Goal: Information Seeking & Learning: Check status

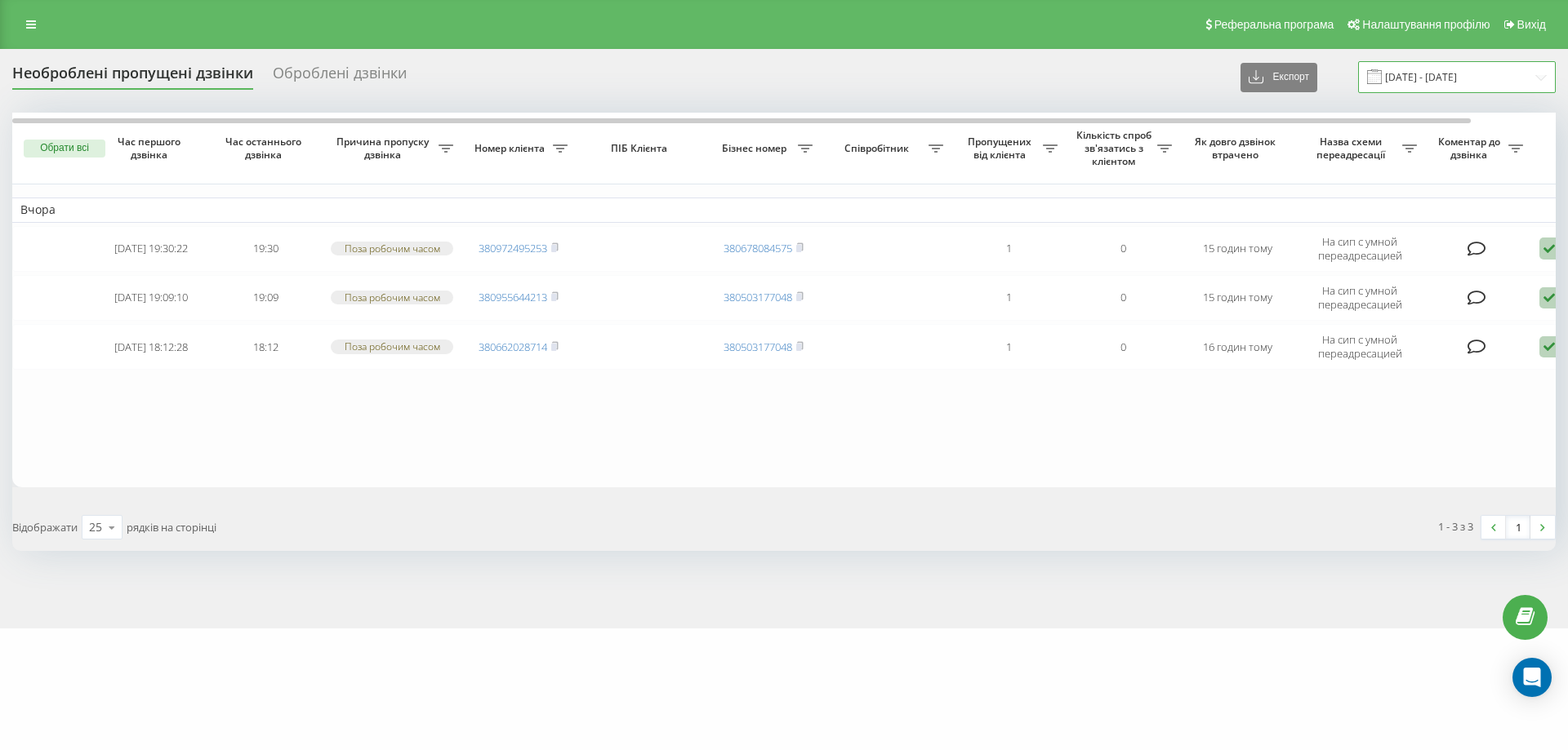
click at [1489, 67] on input "[DATE] - [DATE]" at bounding box center [1457, 77] width 198 height 32
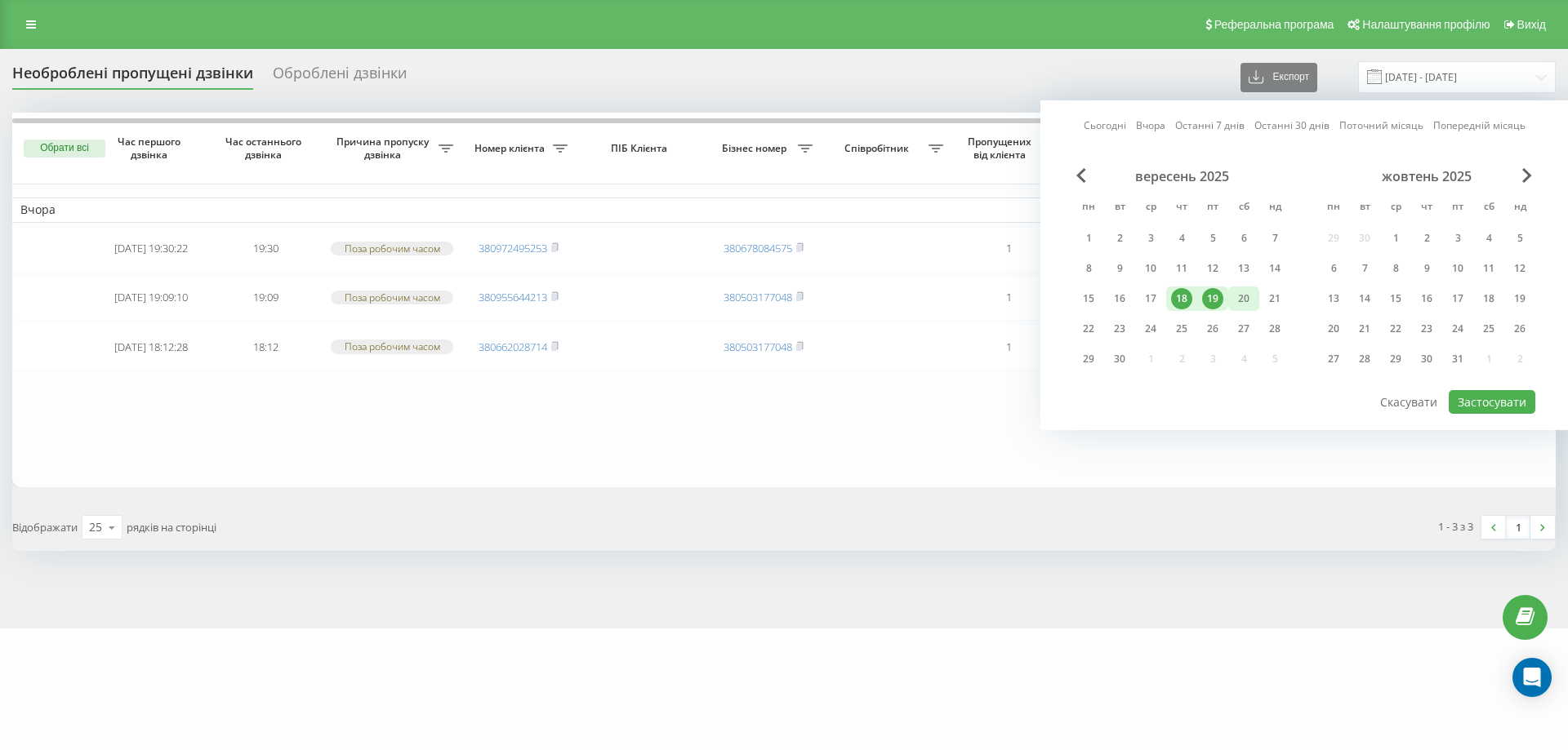
drag, startPoint x: 1216, startPoint y: 303, endPoint x: 1234, endPoint y: 300, distance: 18.2
click at [1216, 303] on div "19" at bounding box center [1213, 299] width 21 height 21
click at [1235, 300] on div "20" at bounding box center [1244, 299] width 21 height 21
click at [1476, 399] on button "Застосувати" at bounding box center [1492, 402] width 86 height 24
type input "[DATE] - [DATE]"
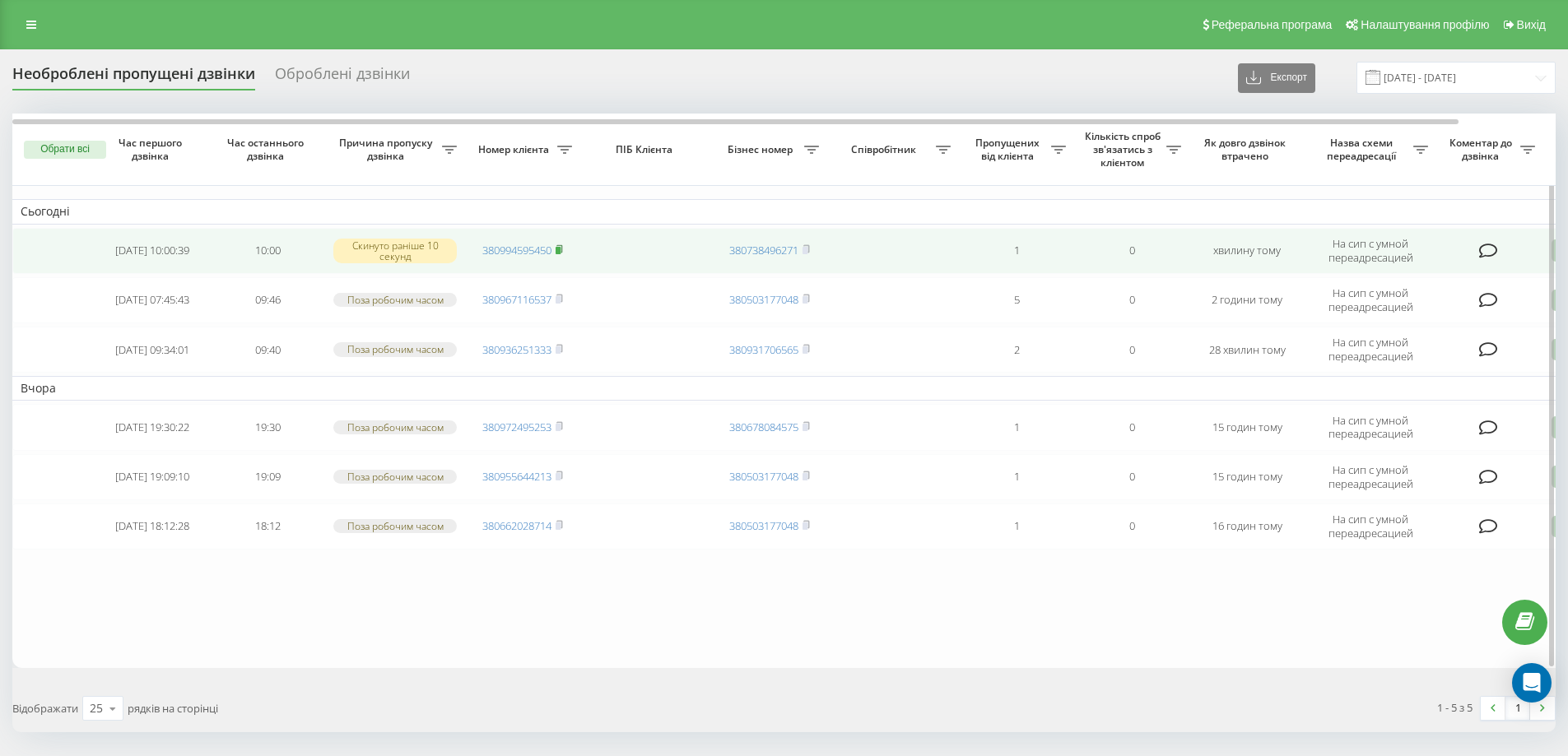
click at [560, 248] on rect at bounding box center [558, 251] width 5 height 7
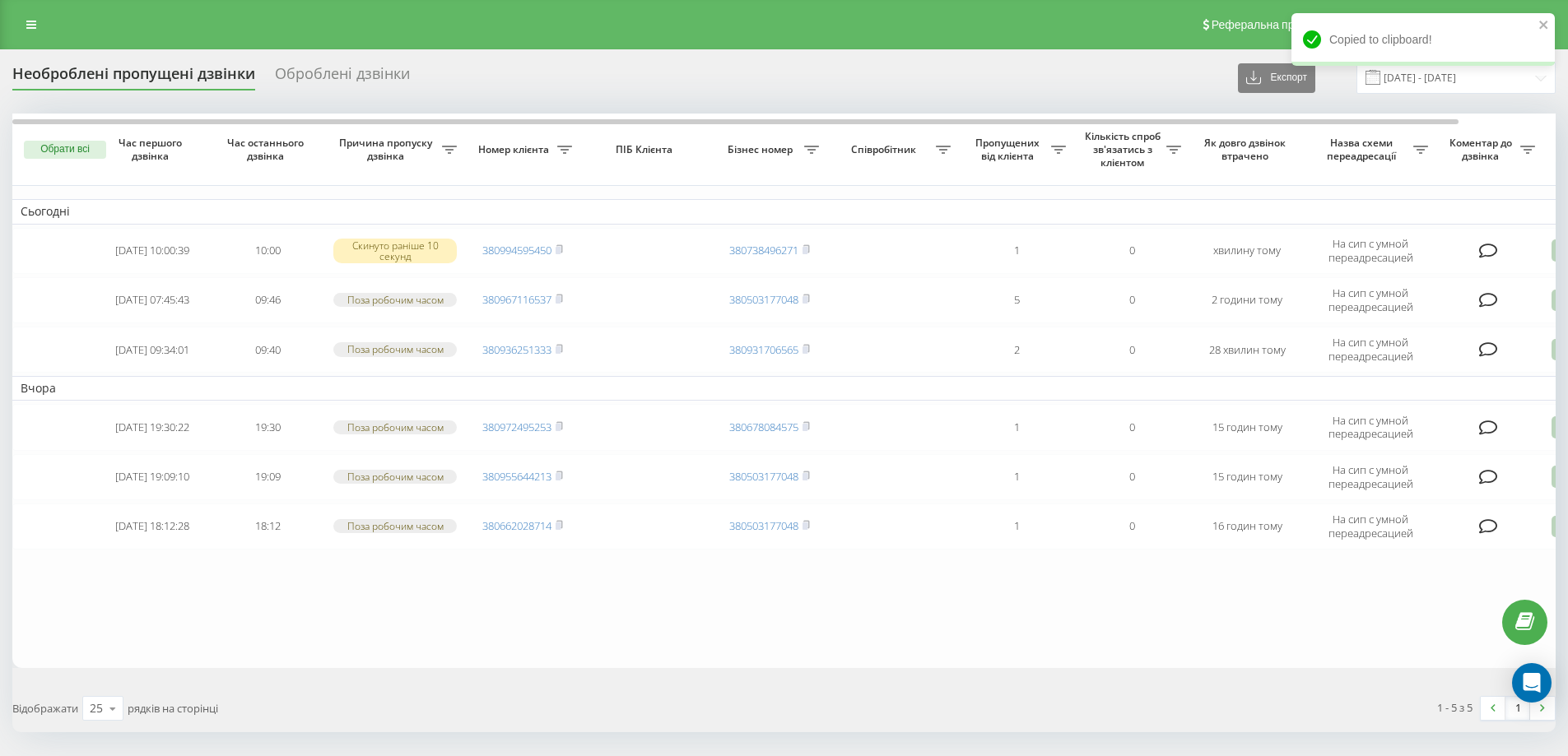
click at [679, 38] on div "Реферальна програма Налаштування профілю Вихід" at bounding box center [784, 24] width 1568 height 49
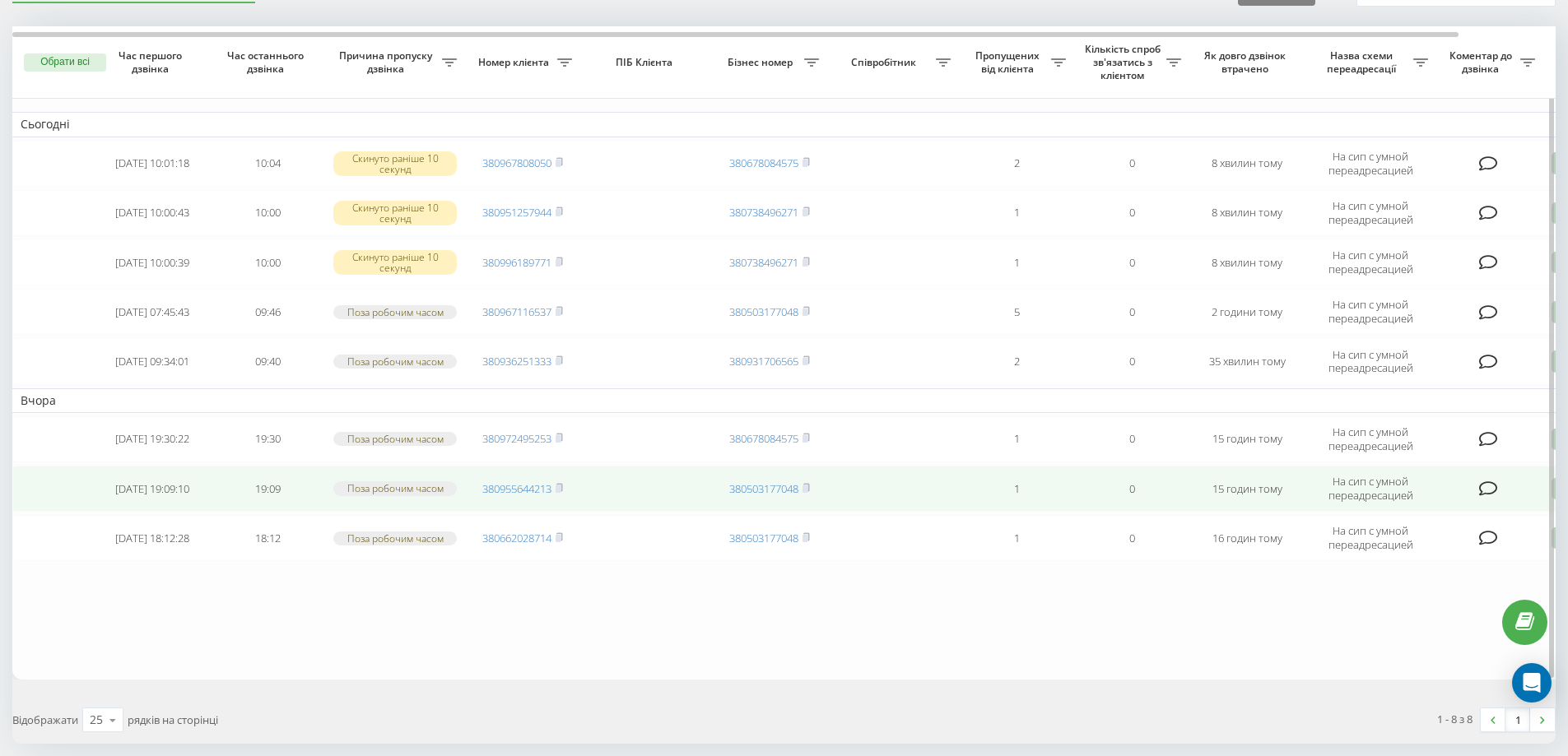
scroll to position [153, 0]
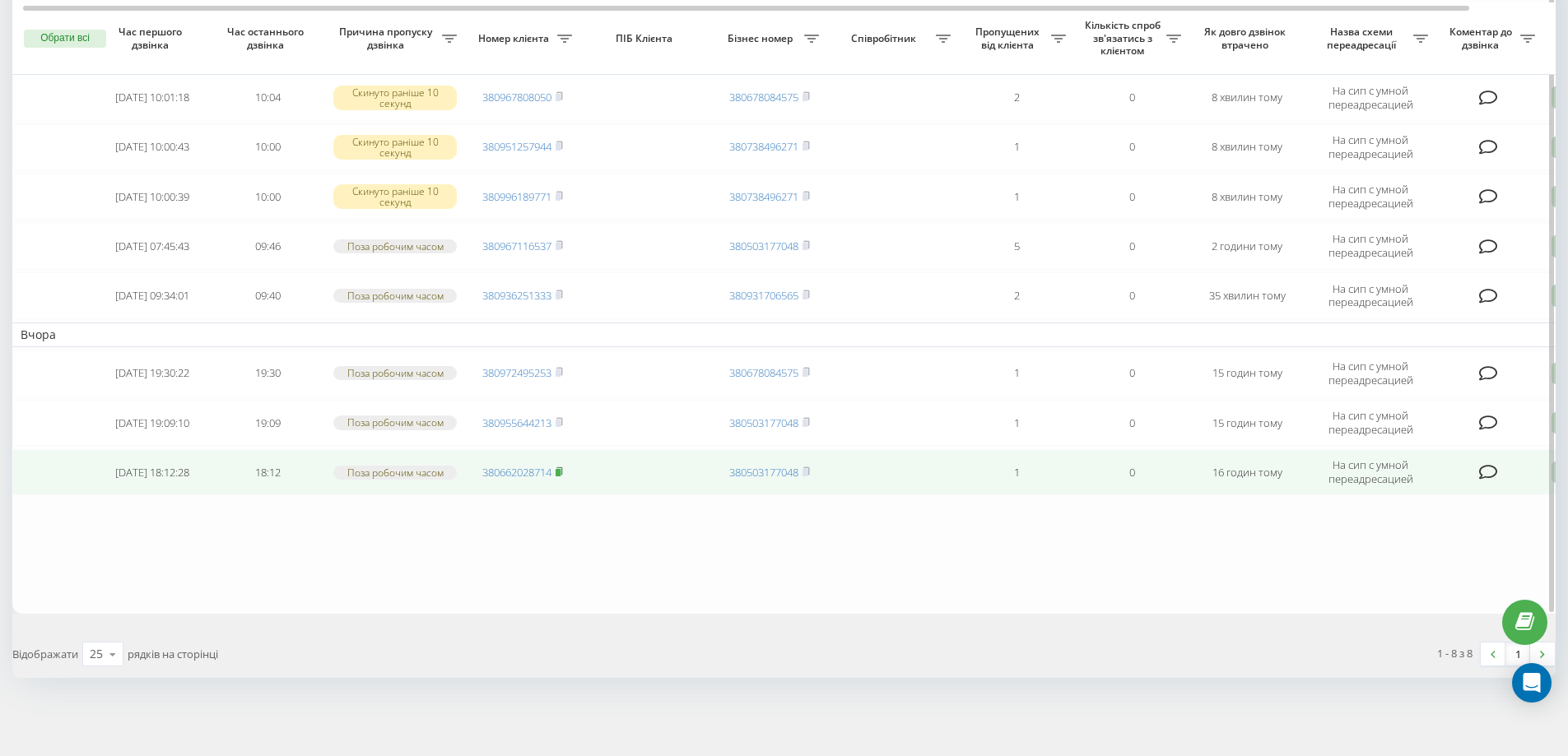
click at [560, 474] on rect at bounding box center [558, 472] width 5 height 7
click at [560, 472] on rect at bounding box center [558, 472] width 5 height 7
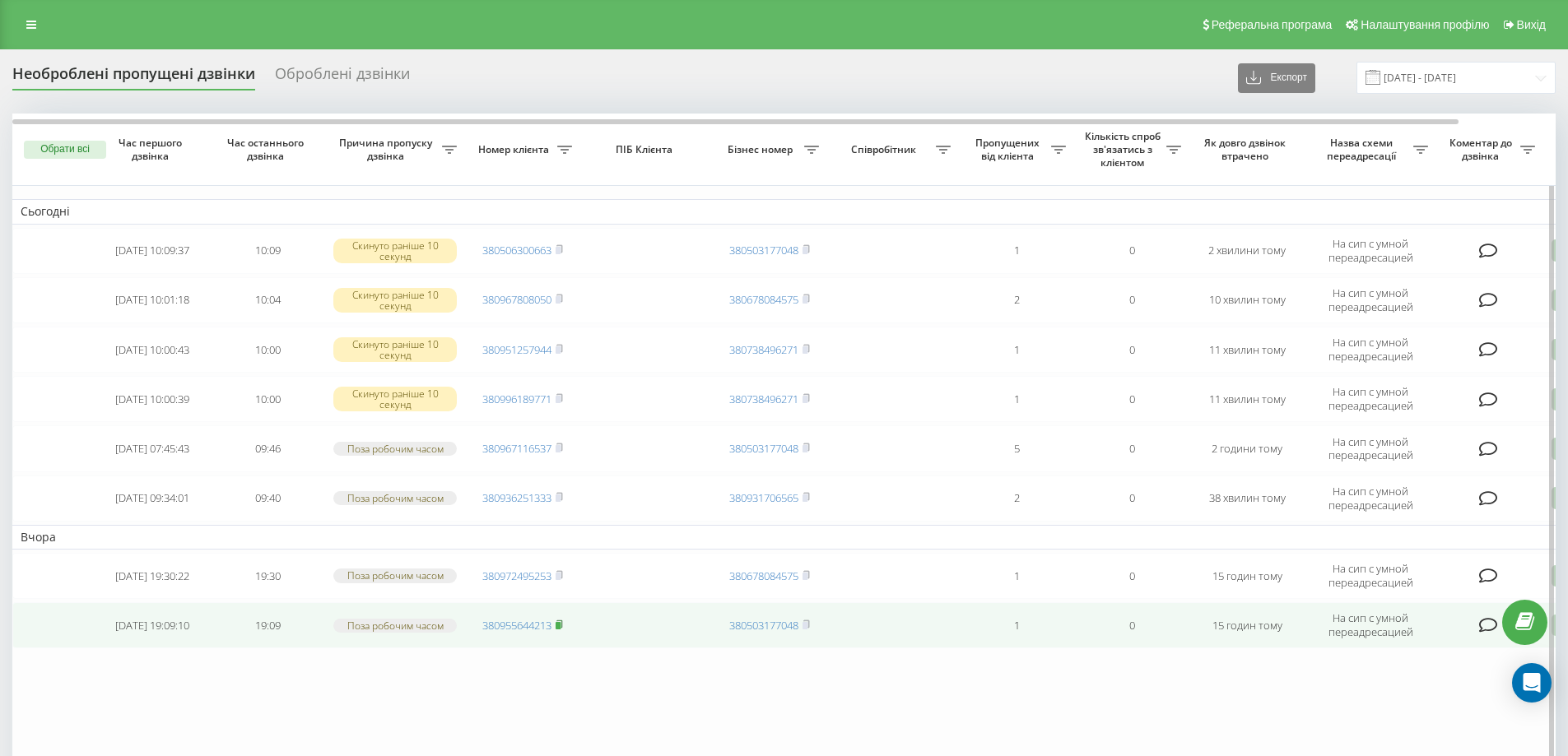
click at [559, 627] on rect at bounding box center [558, 625] width 5 height 7
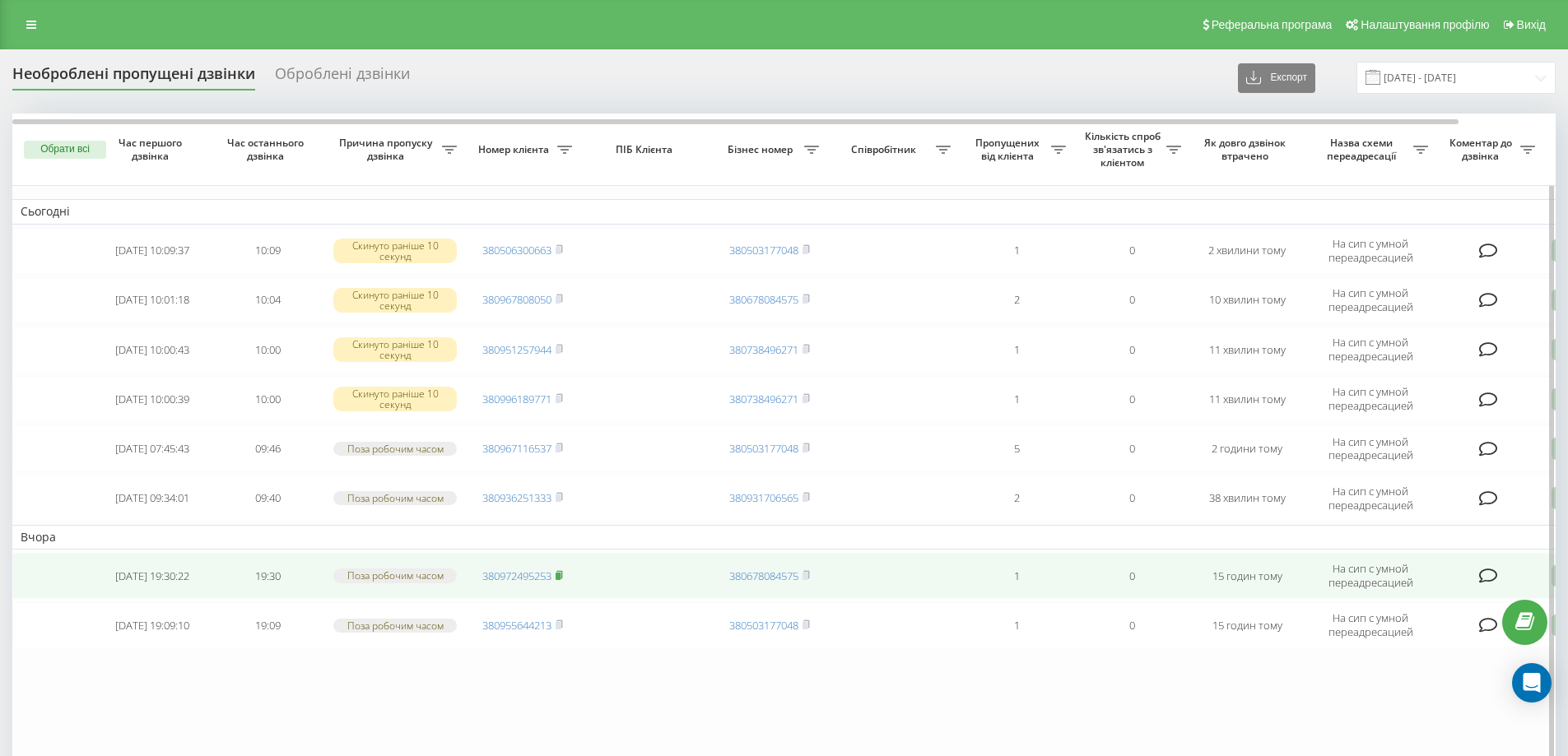
click at [560, 573] on rect at bounding box center [558, 576] width 5 height 7
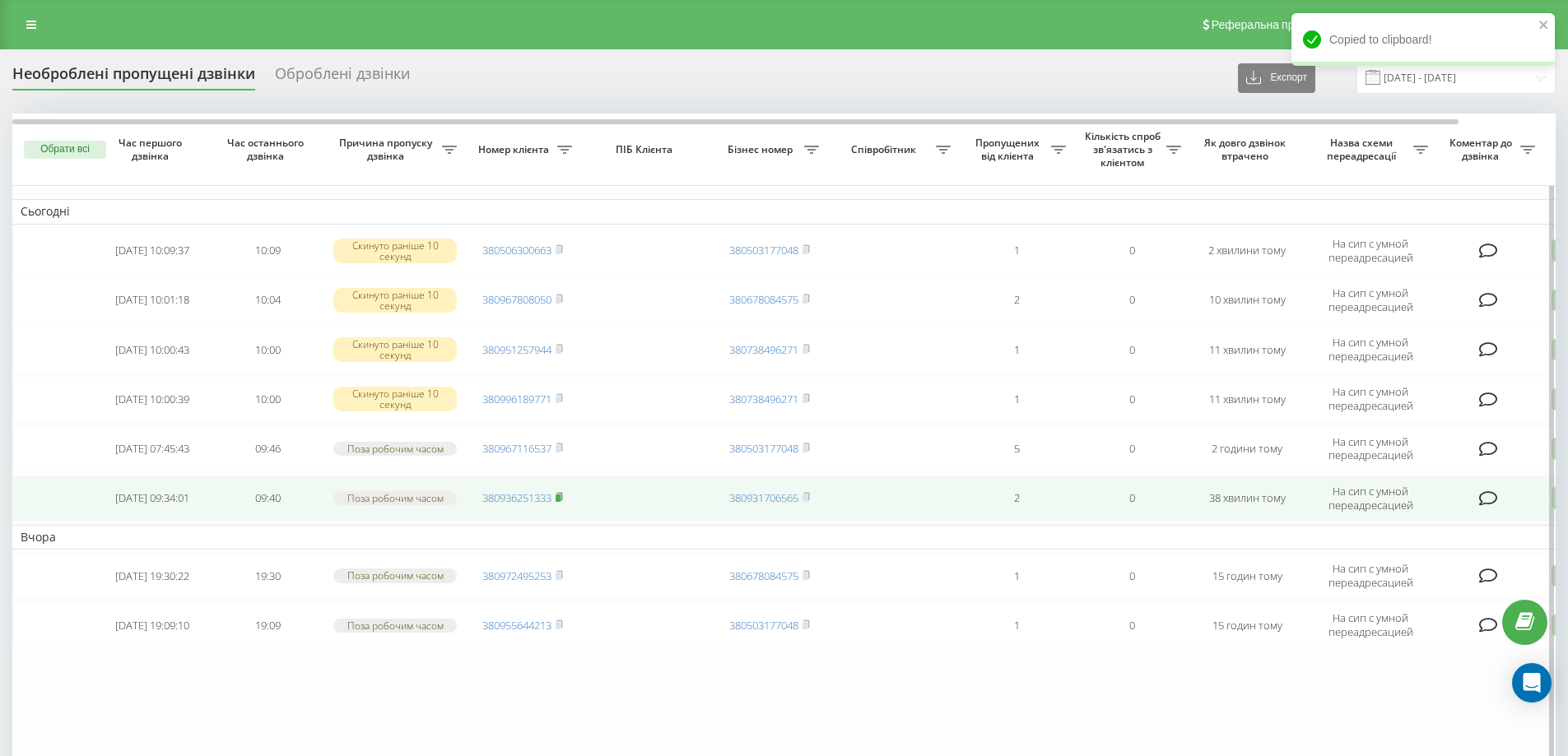
click at [559, 497] on rect at bounding box center [558, 498] width 5 height 7
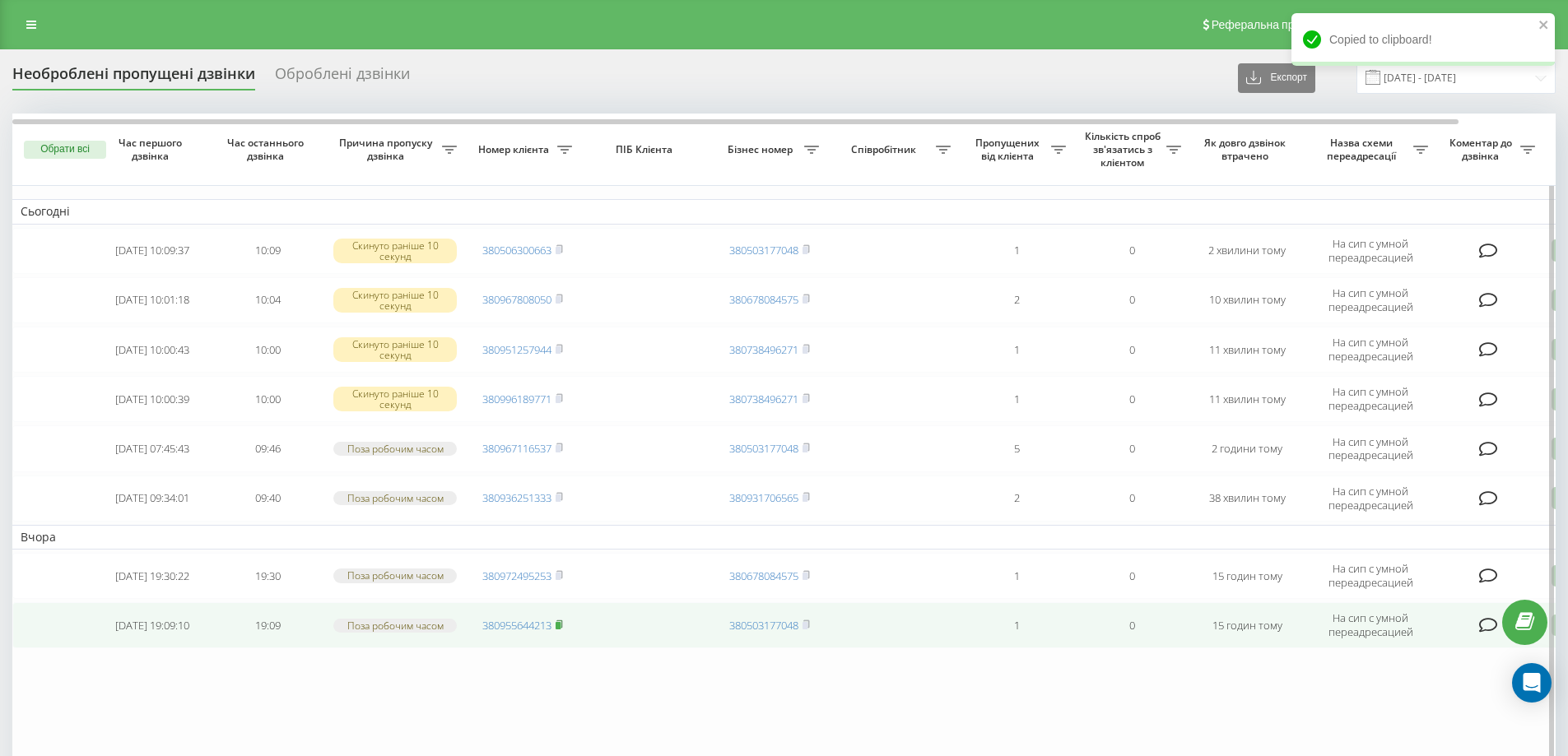
click at [563, 630] on span at bounding box center [559, 625] width 7 height 15
drag, startPoint x: 564, startPoint y: 630, endPoint x: 565, endPoint y: 645, distance: 15.0
click at [569, 662] on table "Сьогодні 2025-09-20 10:09:37 10:09 Скинуто раніше 10 секунд 380506300663 380503…" at bounding box center [836, 440] width 1647 height 653
click at [559, 623] on rect at bounding box center [558, 625] width 5 height 7
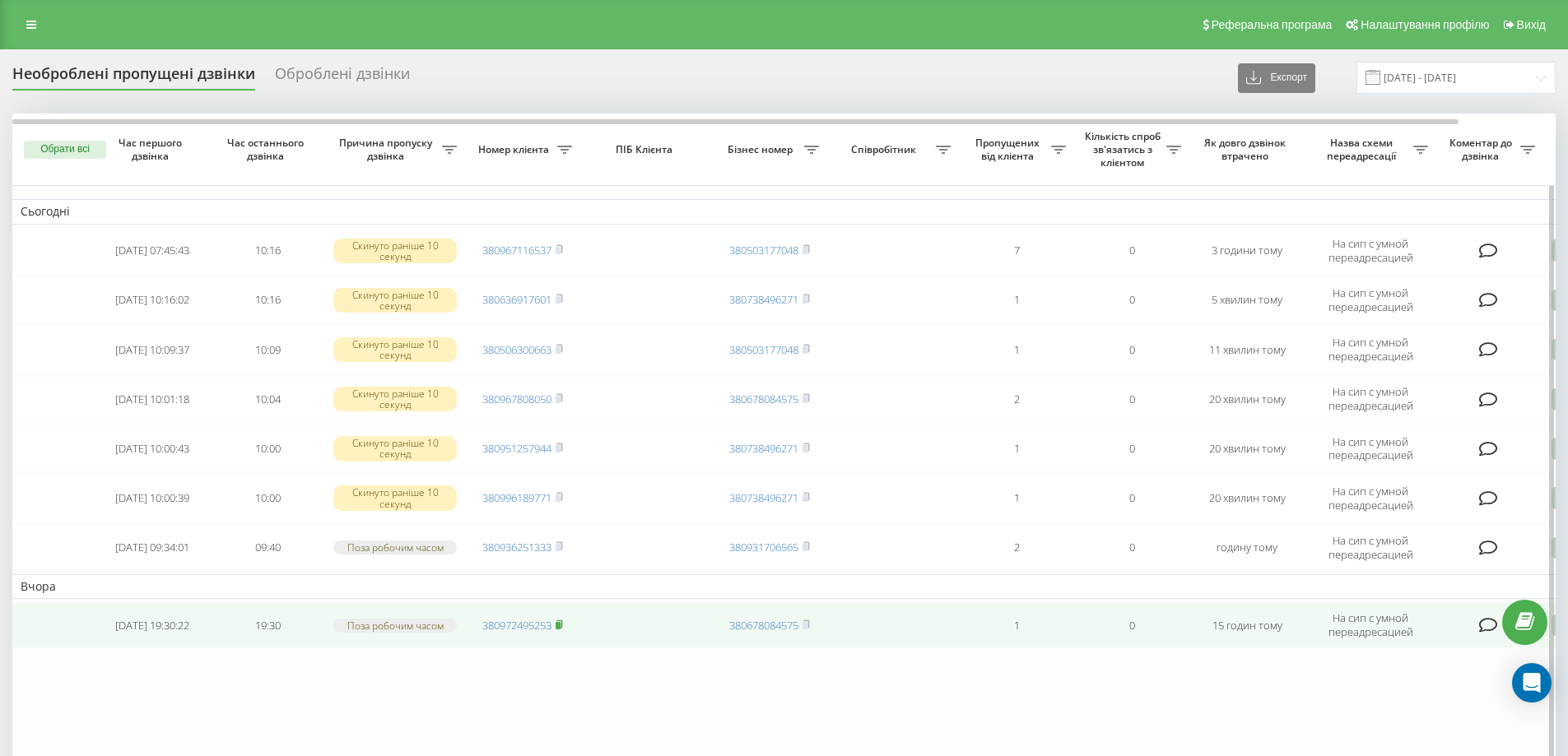
click at [560, 624] on rect at bounding box center [558, 625] width 5 height 7
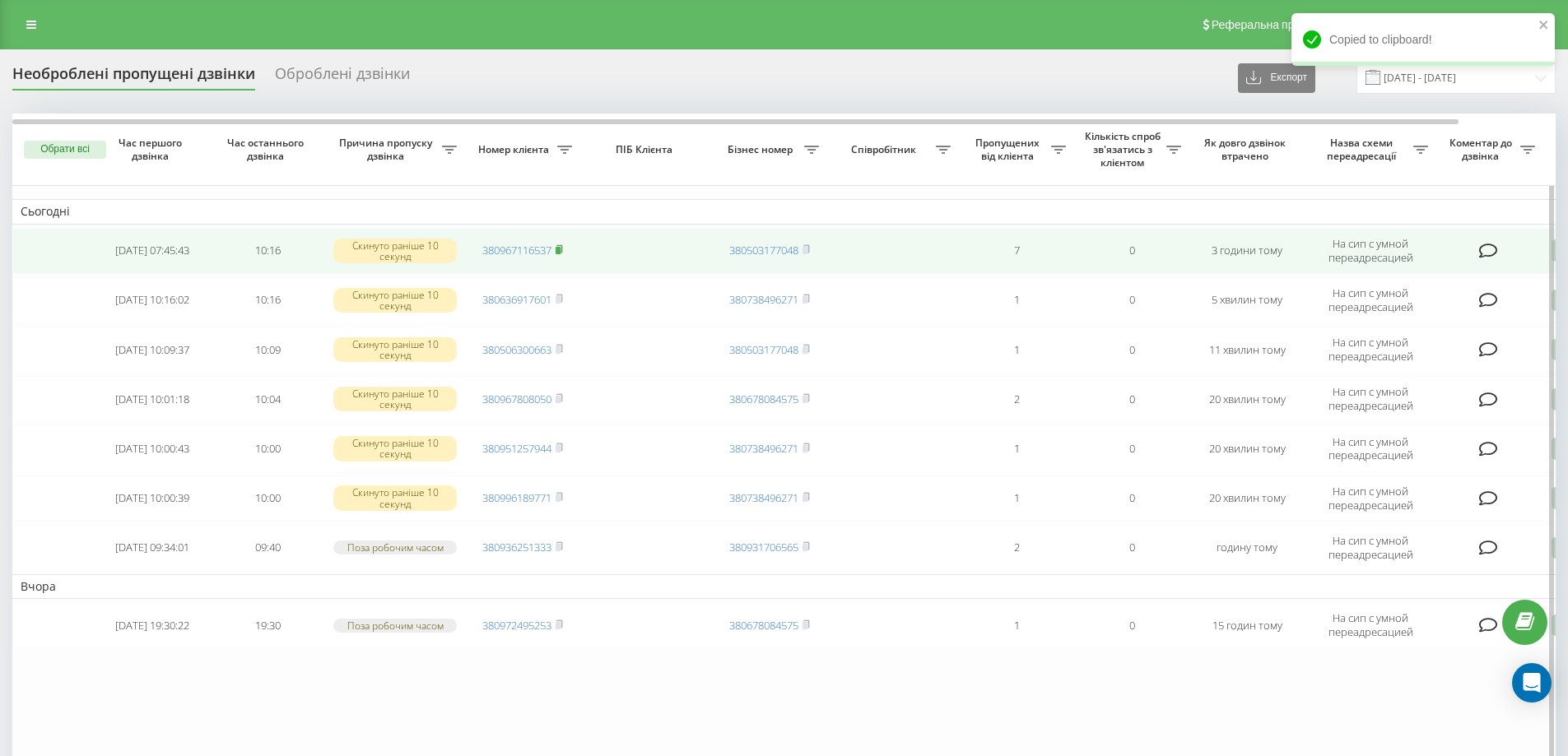
click at [558, 251] on rect at bounding box center [558, 251] width 5 height 7
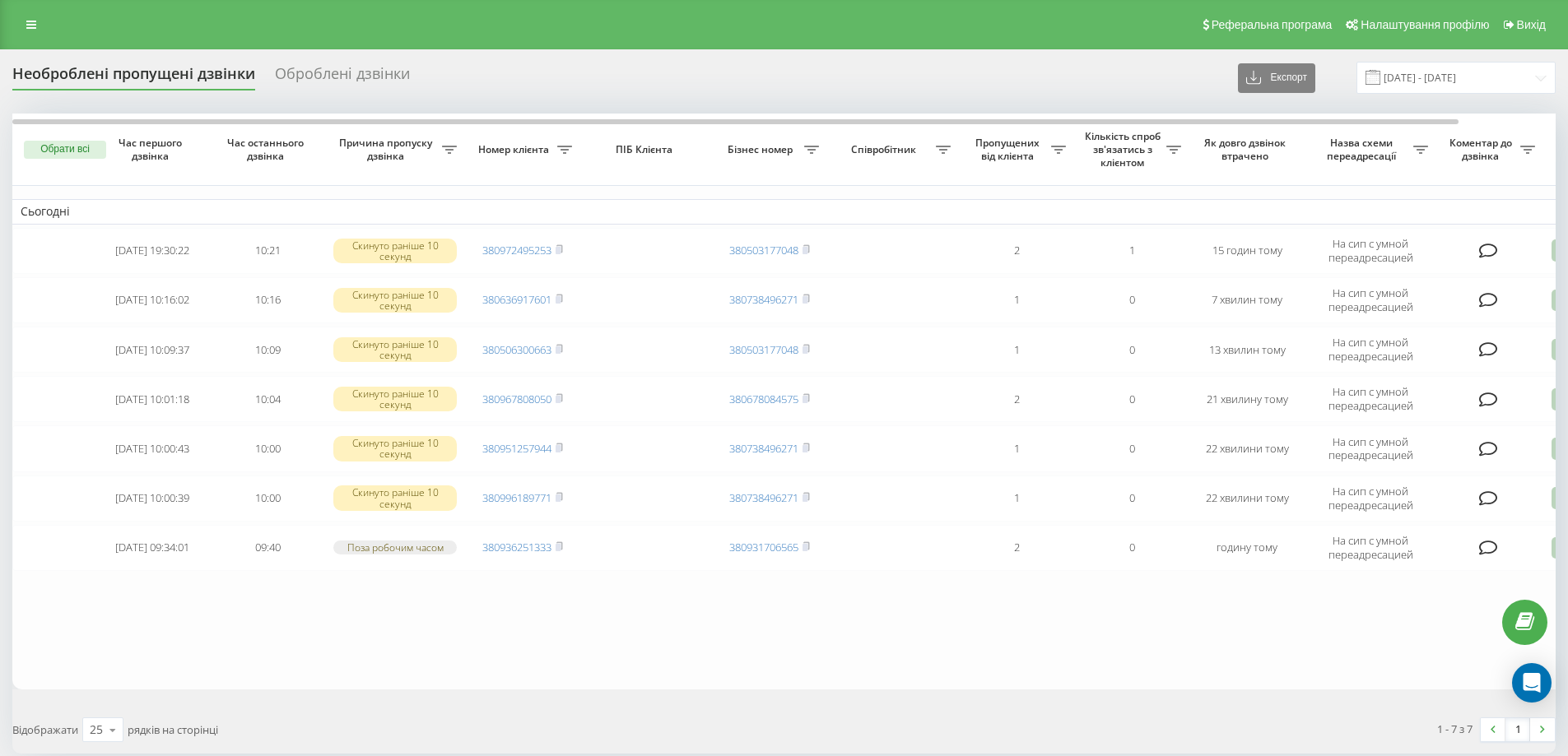
click at [554, 101] on div "Необроблені пропущені дзвінки Оброблені дзвінки Експорт .csv .xlsx 19.09.2025 -…" at bounding box center [784, 408] width 1544 height 692
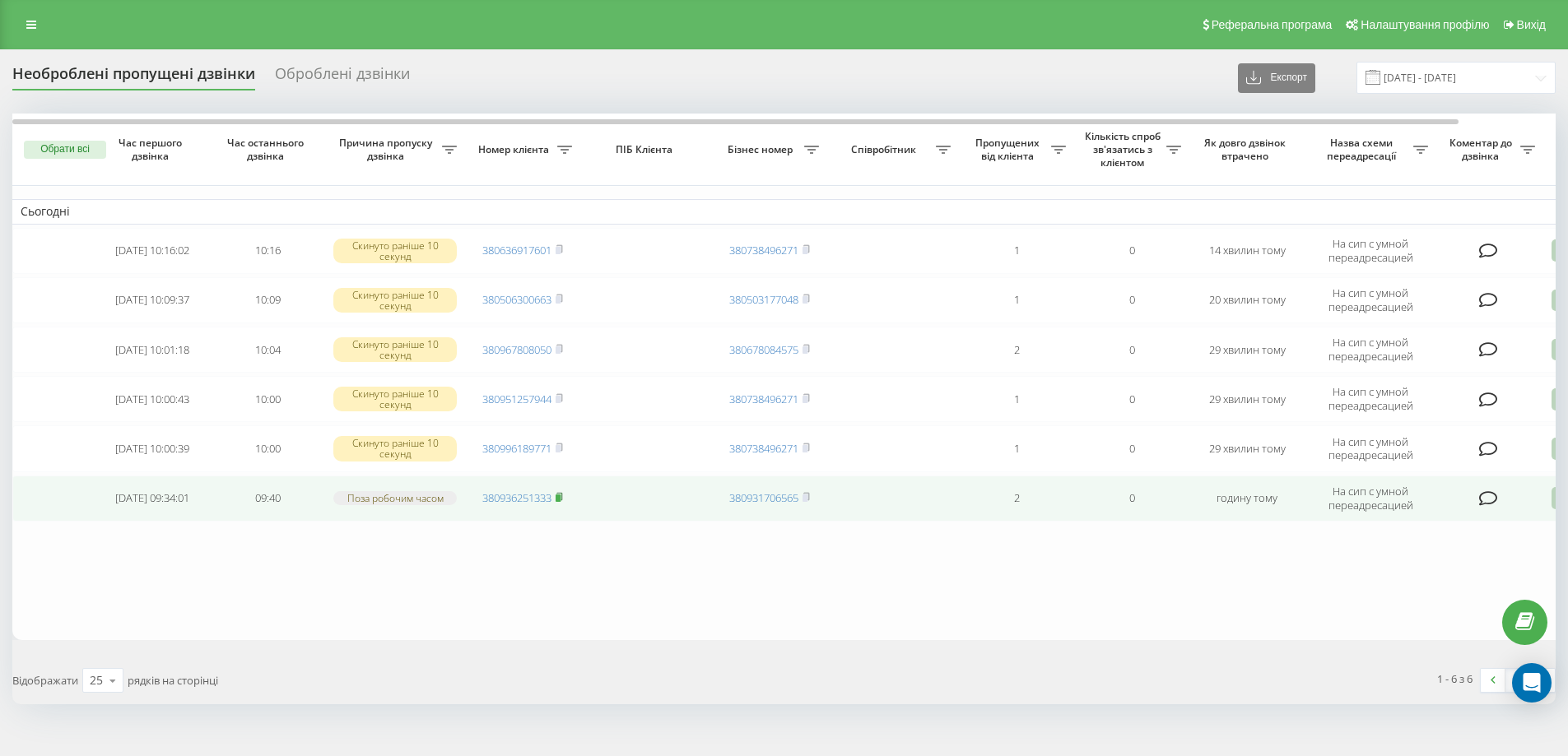
click at [560, 499] on rect at bounding box center [558, 498] width 5 height 7
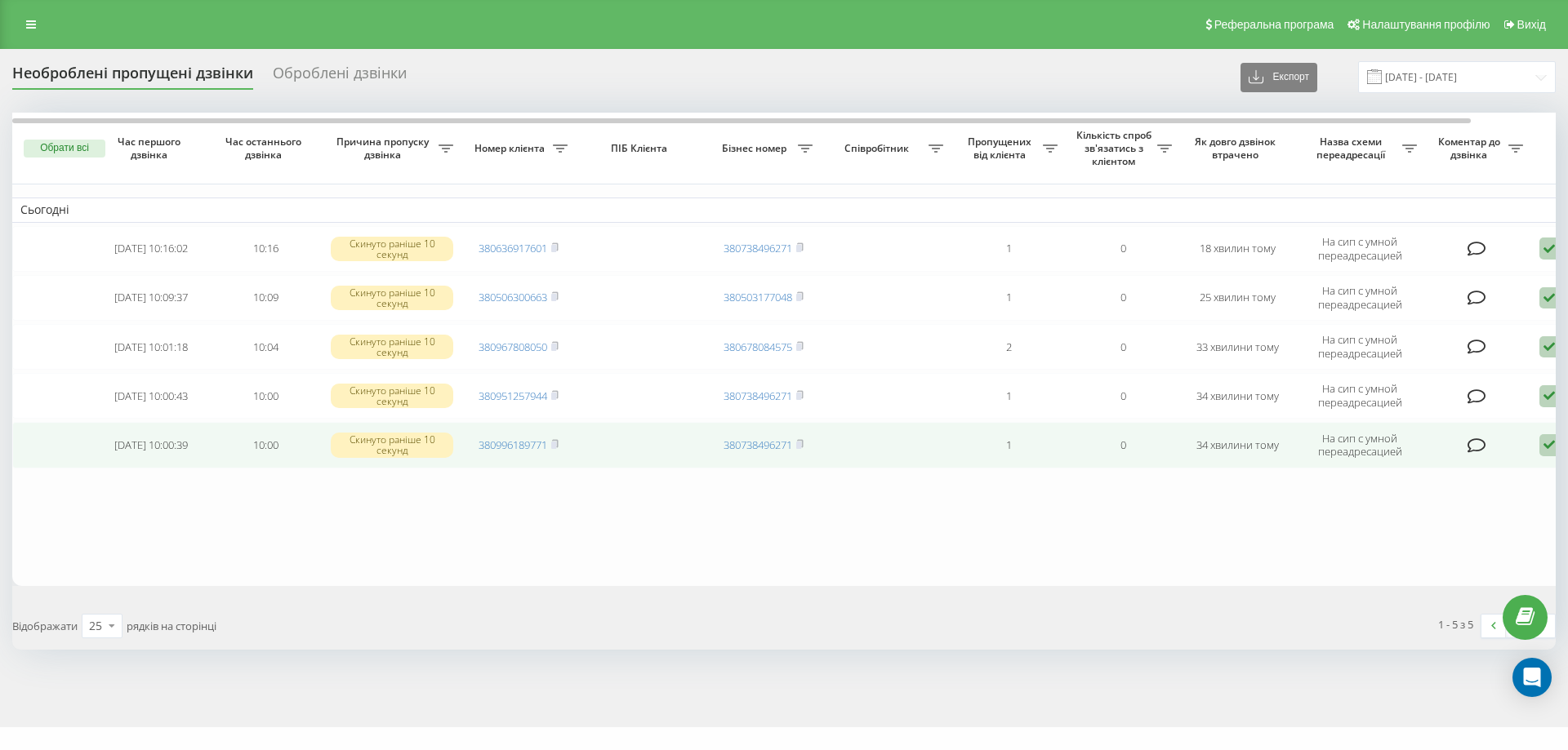
click at [561, 438] on td "380996189771" at bounding box center [519, 446] width 115 height 46
click at [555, 445] on rect at bounding box center [554, 446] width 5 height 7
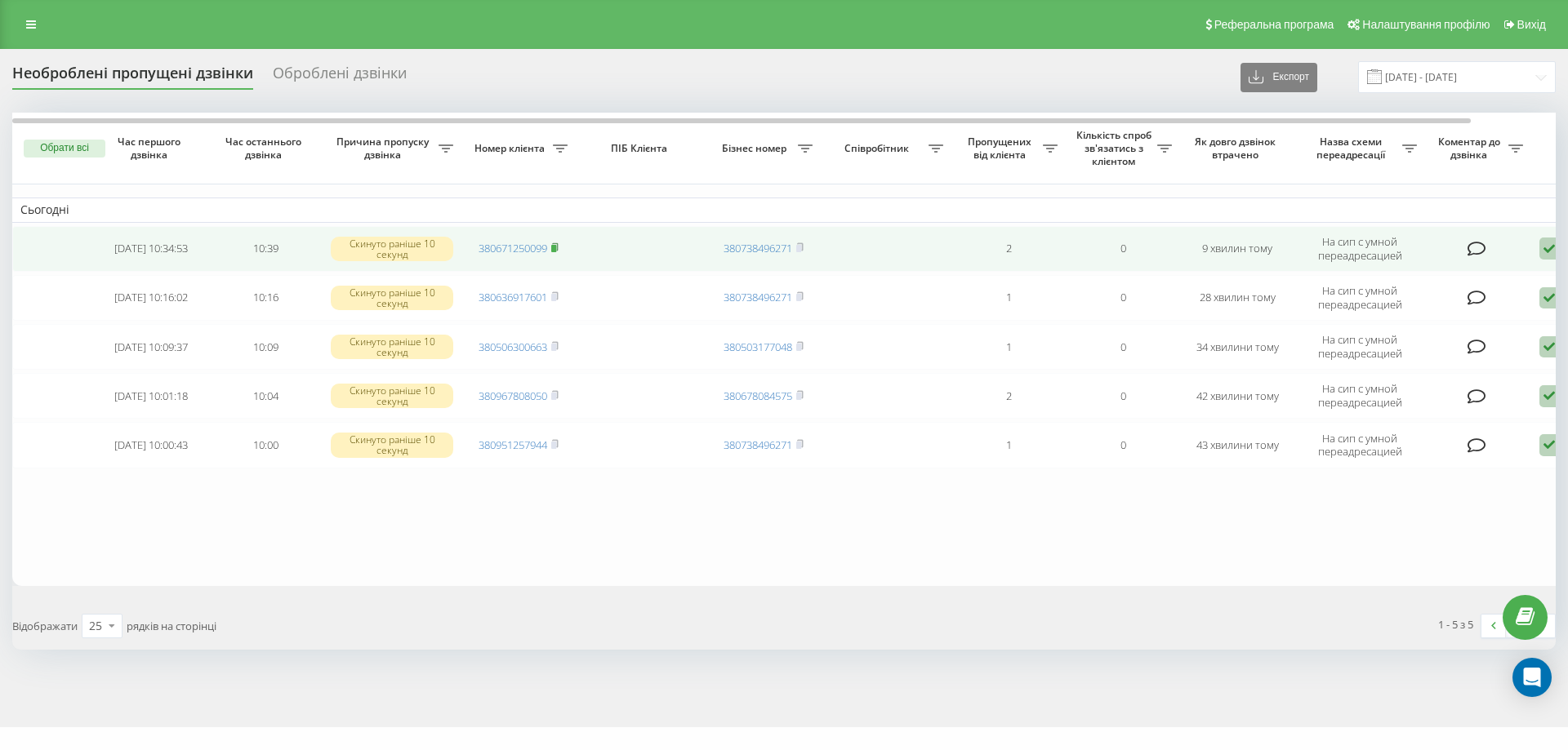
click at [556, 247] on rect at bounding box center [554, 249] width 5 height 7
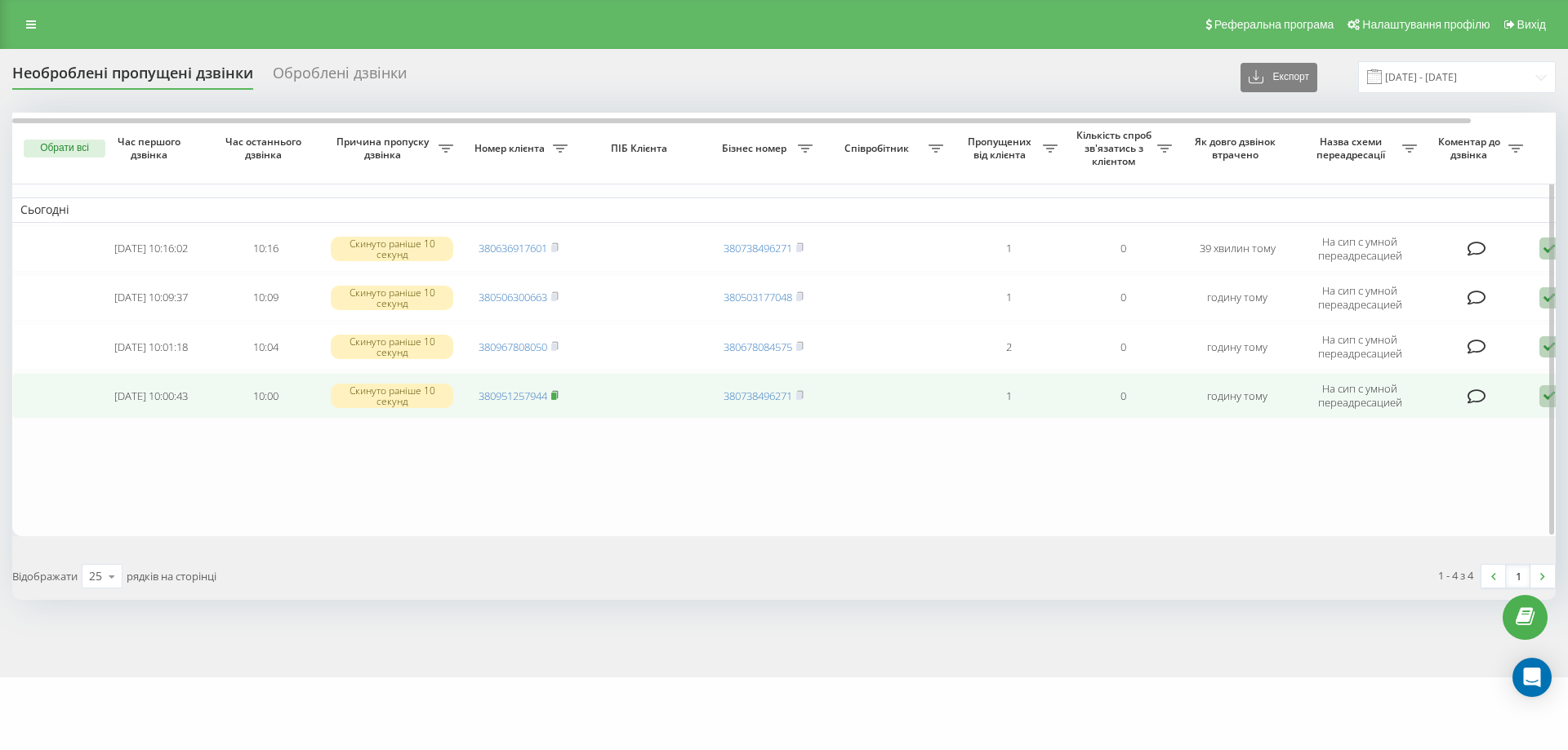
click at [556, 396] on rect at bounding box center [554, 396] width 5 height 7
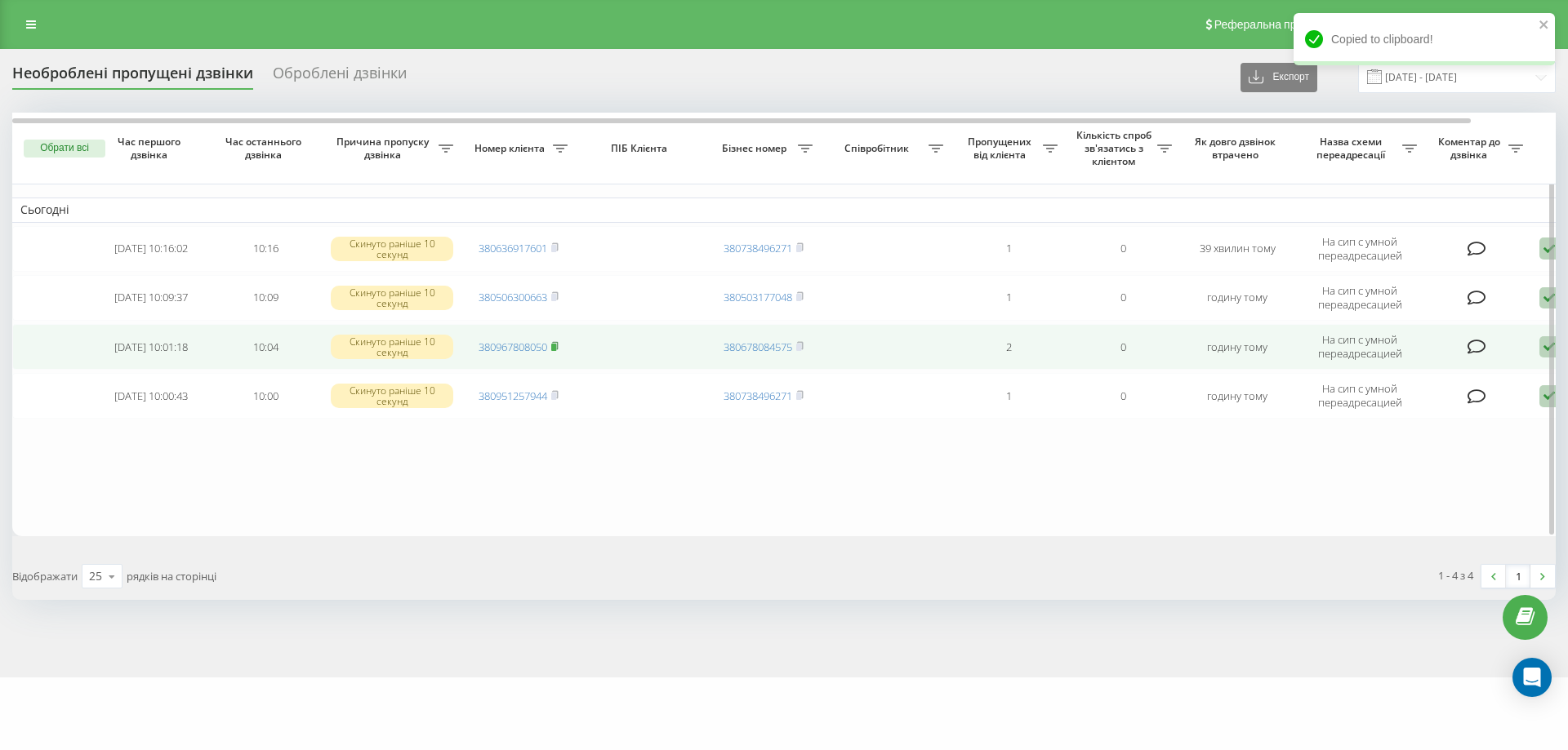
click at [555, 343] on rect at bounding box center [554, 347] width 5 height 7
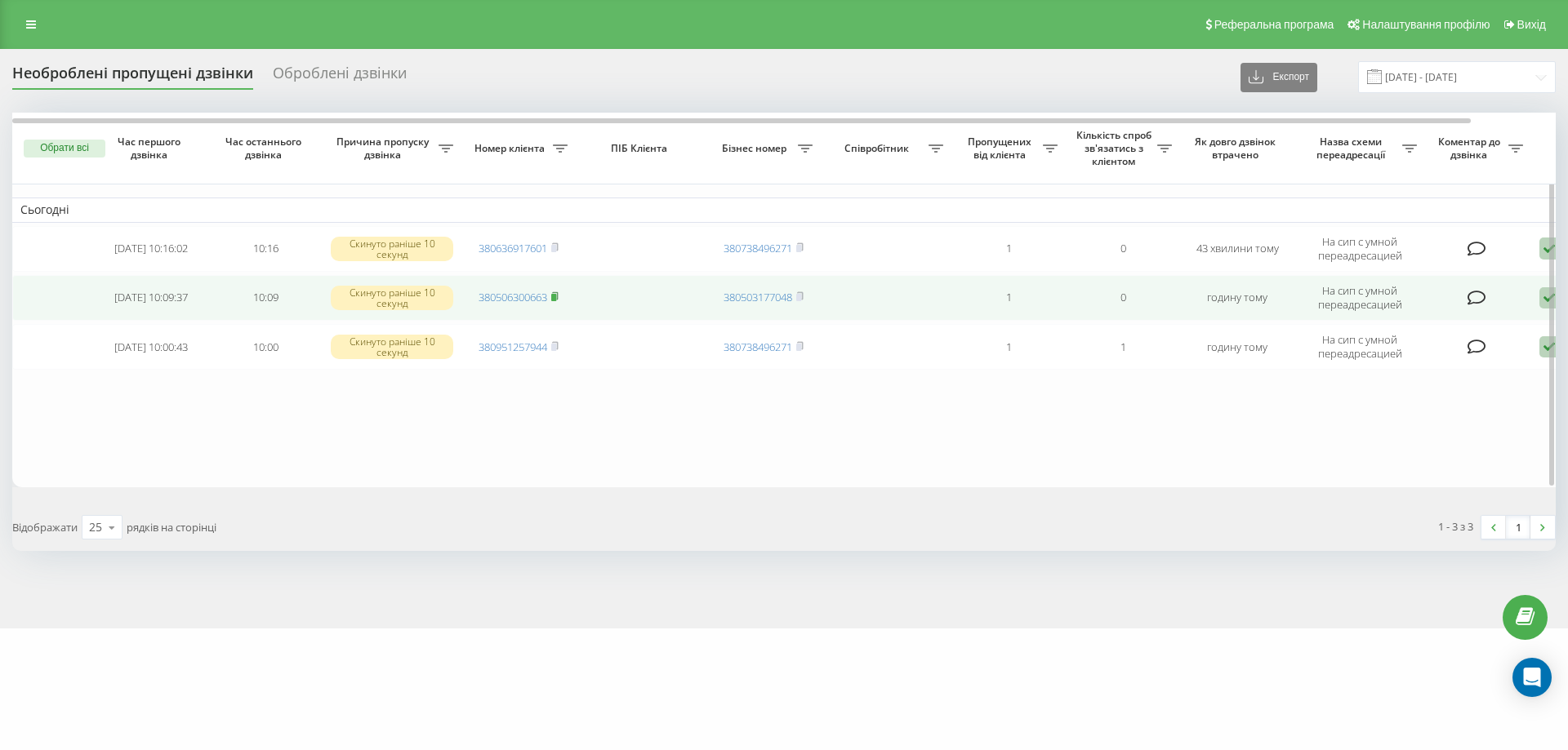
click at [556, 297] on rect at bounding box center [554, 297] width 5 height 7
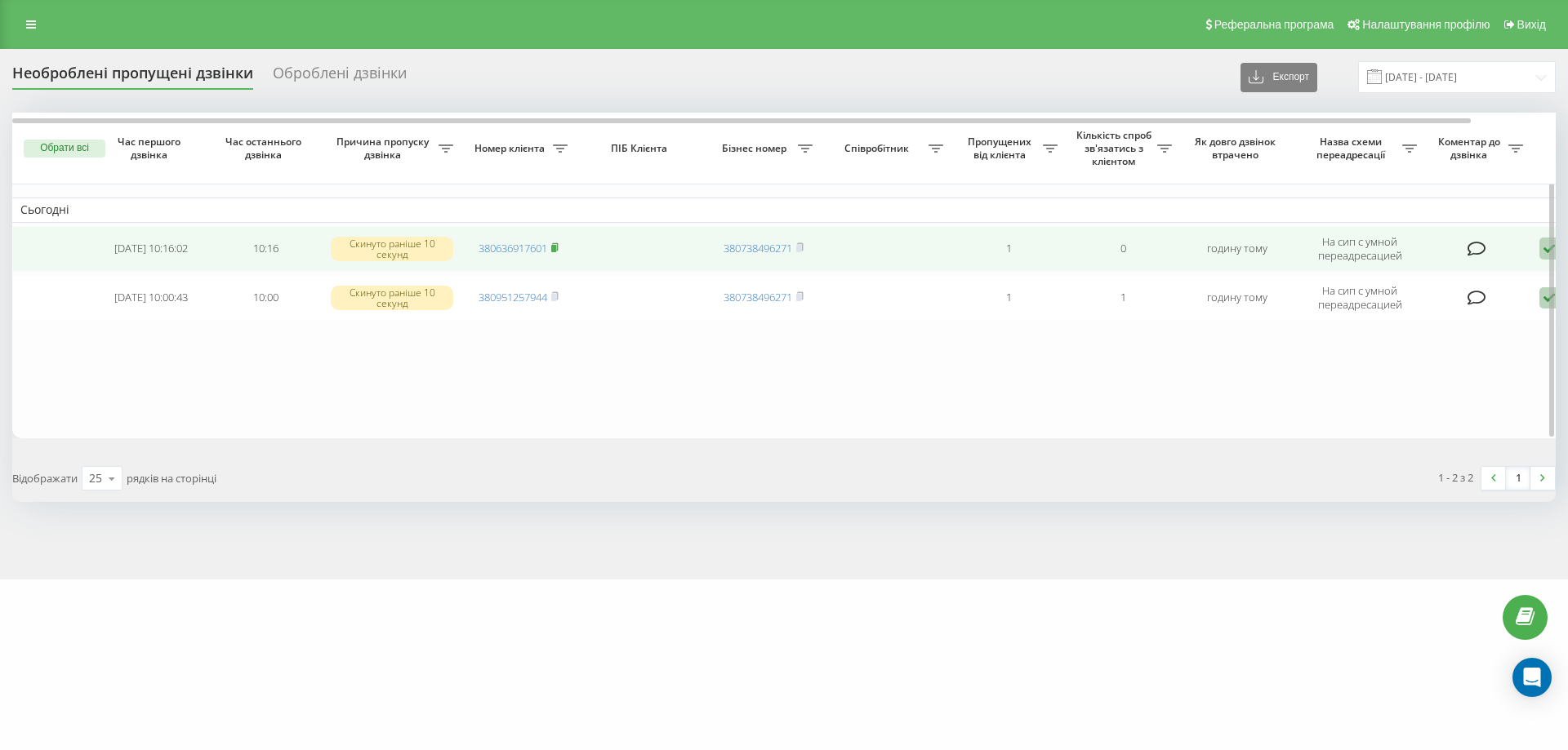
click at [556, 246] on rect at bounding box center [554, 249] width 5 height 7
click at [556, 247] on rect at bounding box center [554, 249] width 5 height 7
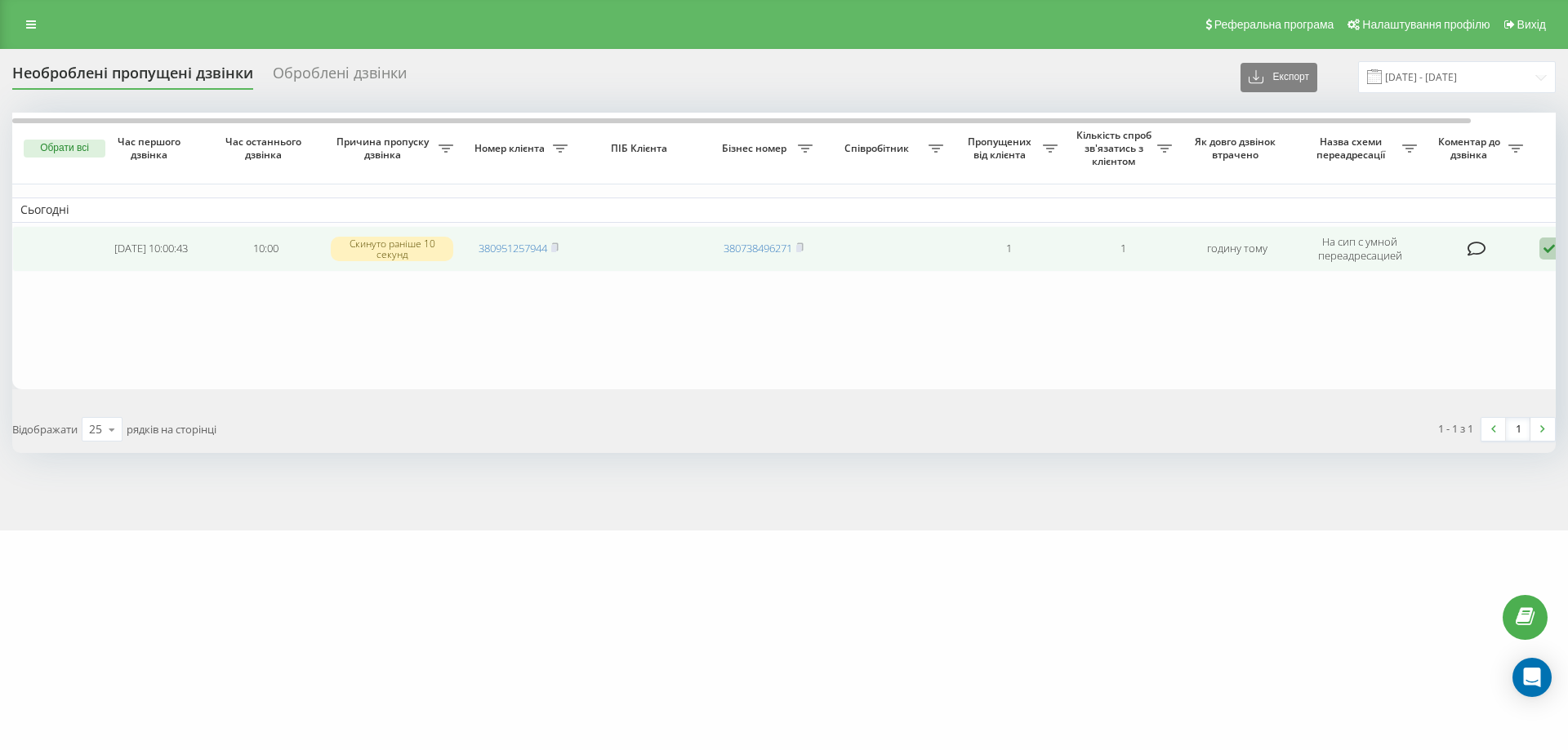
click at [1547, 250] on icon at bounding box center [1549, 249] width 20 height 22
click at [1398, 272] on span "Не вдалося зв'язатися" at bounding box center [1402, 274] width 125 height 15
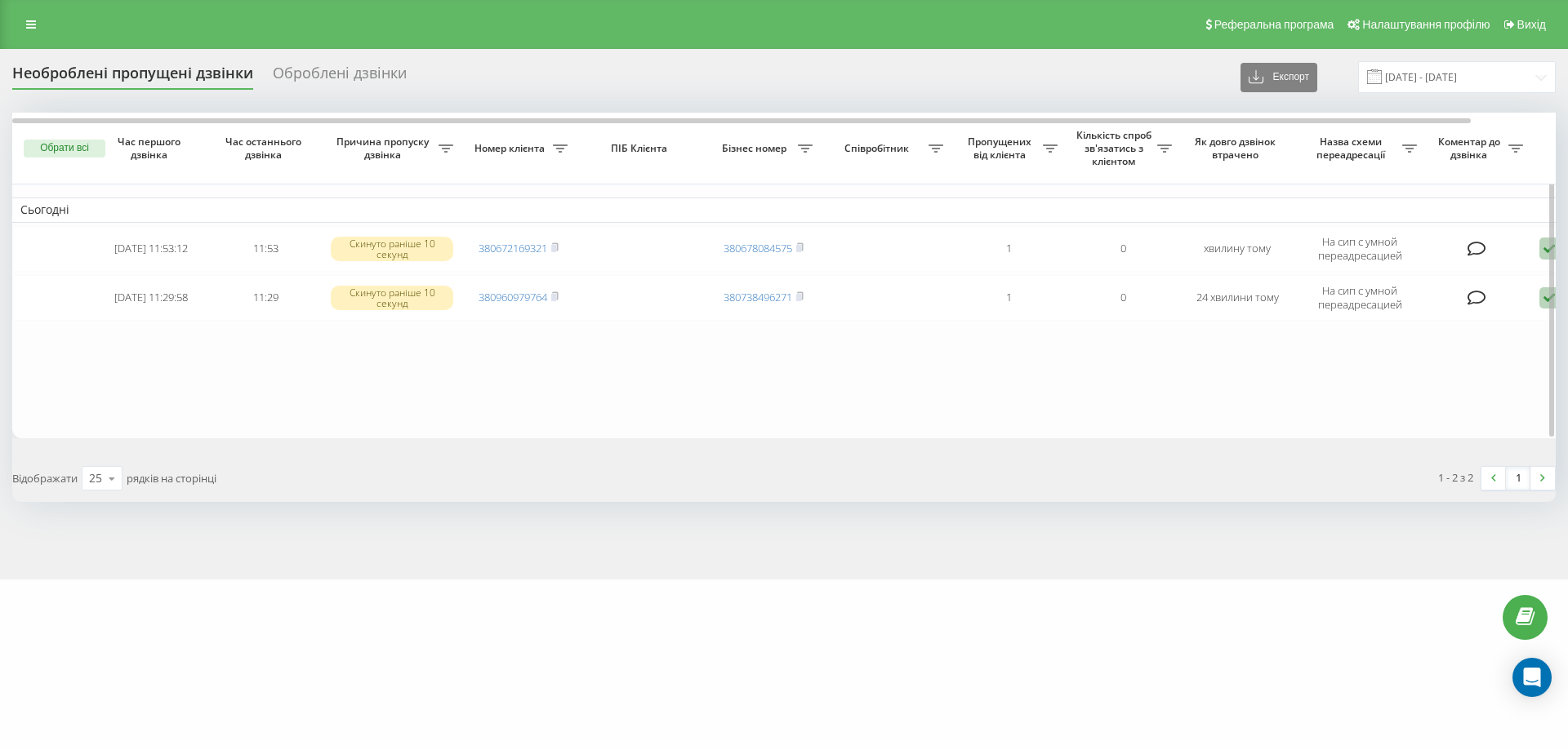
click at [414, 347] on table "Сьогодні 2025-09-20 11:53:12 11:53 Скинуто раніше 10 секунд 380672169321 380678…" at bounding box center [829, 275] width 1634 height 326
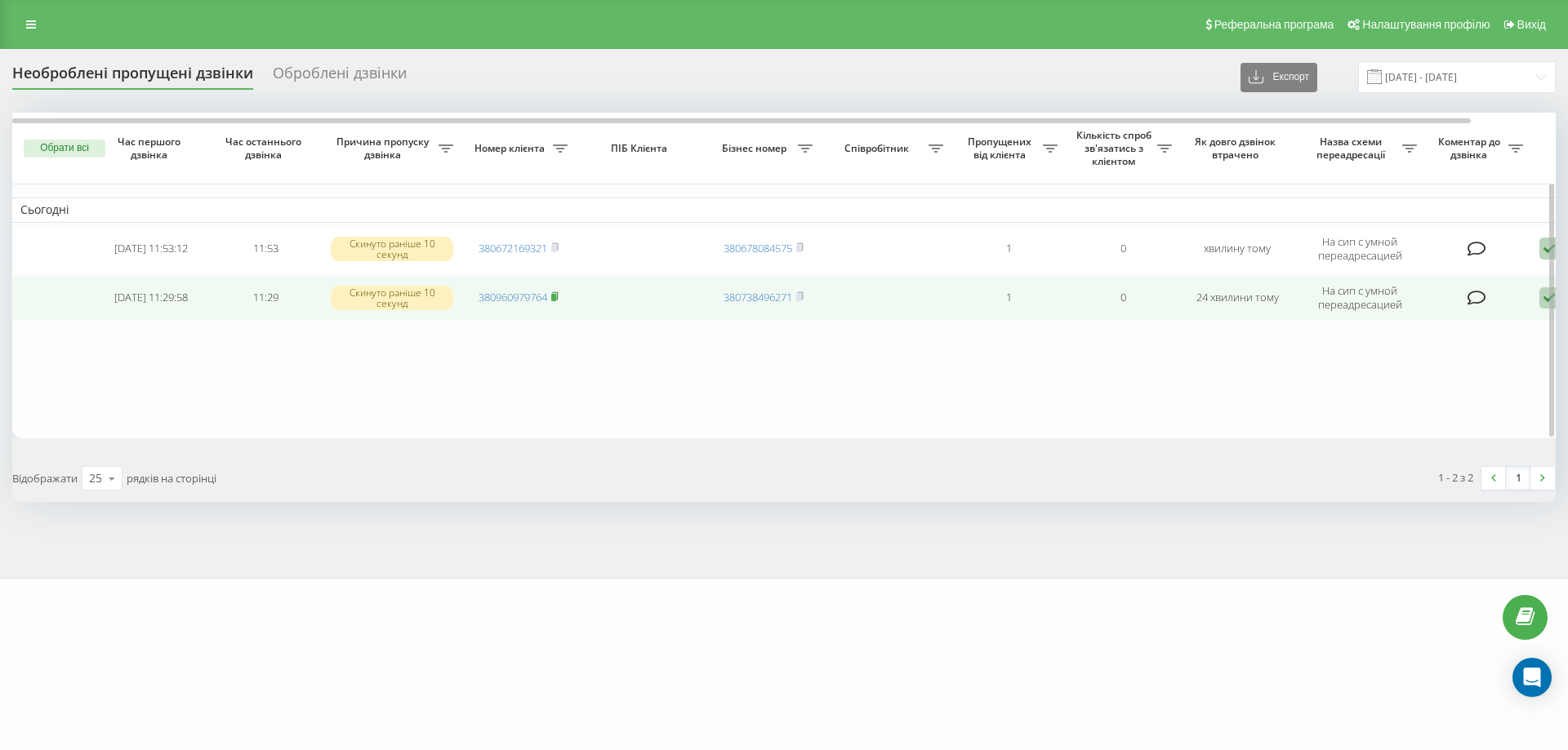
click at [556, 296] on rect at bounding box center [554, 297] width 5 height 7
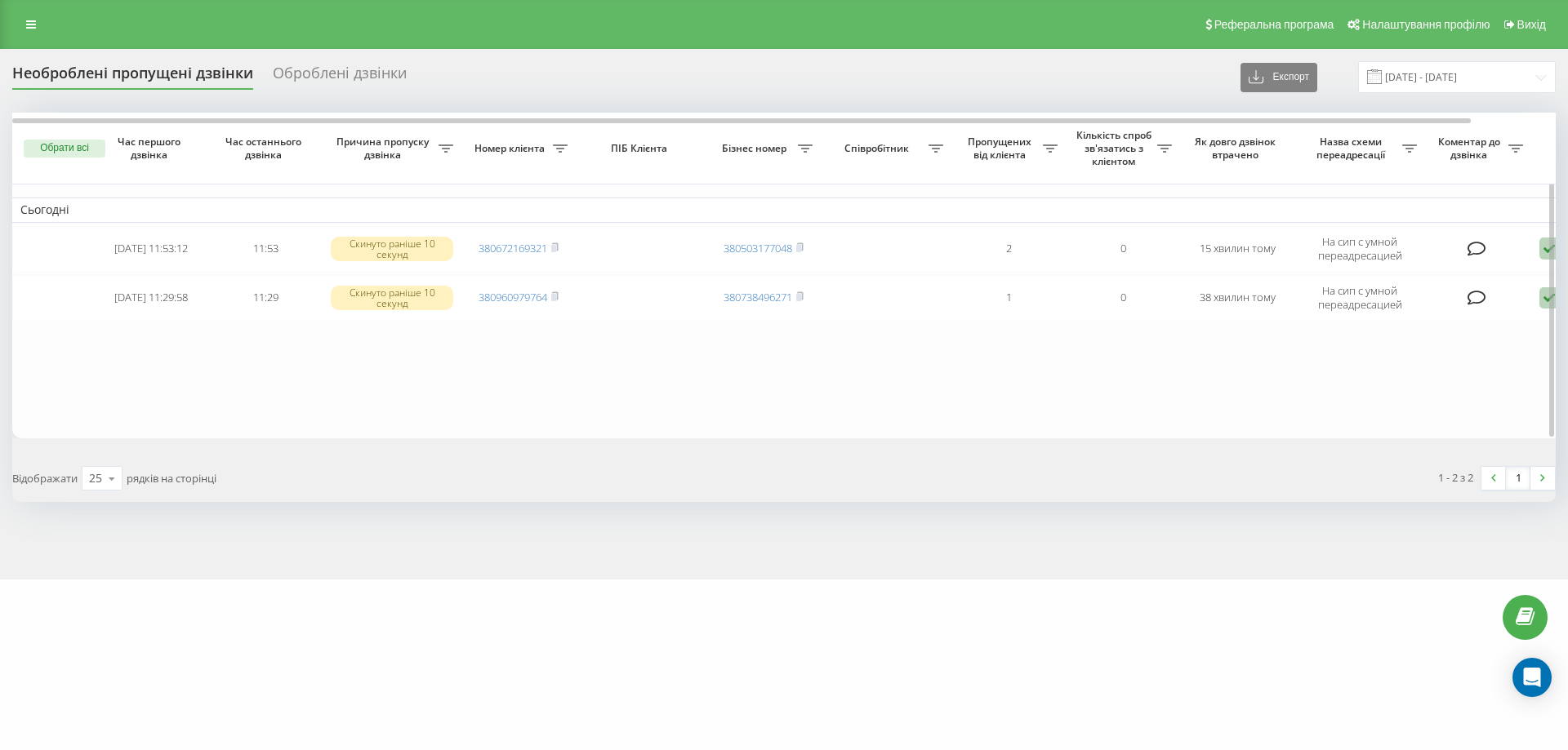
drag, startPoint x: 136, startPoint y: 427, endPoint x: 496, endPoint y: 379, distance: 363.2
click at [136, 425] on table "Сьогодні 2025-09-20 11:53:12 11:53 Скинуто раніше 10 секунд 380672169321 380503…" at bounding box center [829, 275] width 1634 height 326
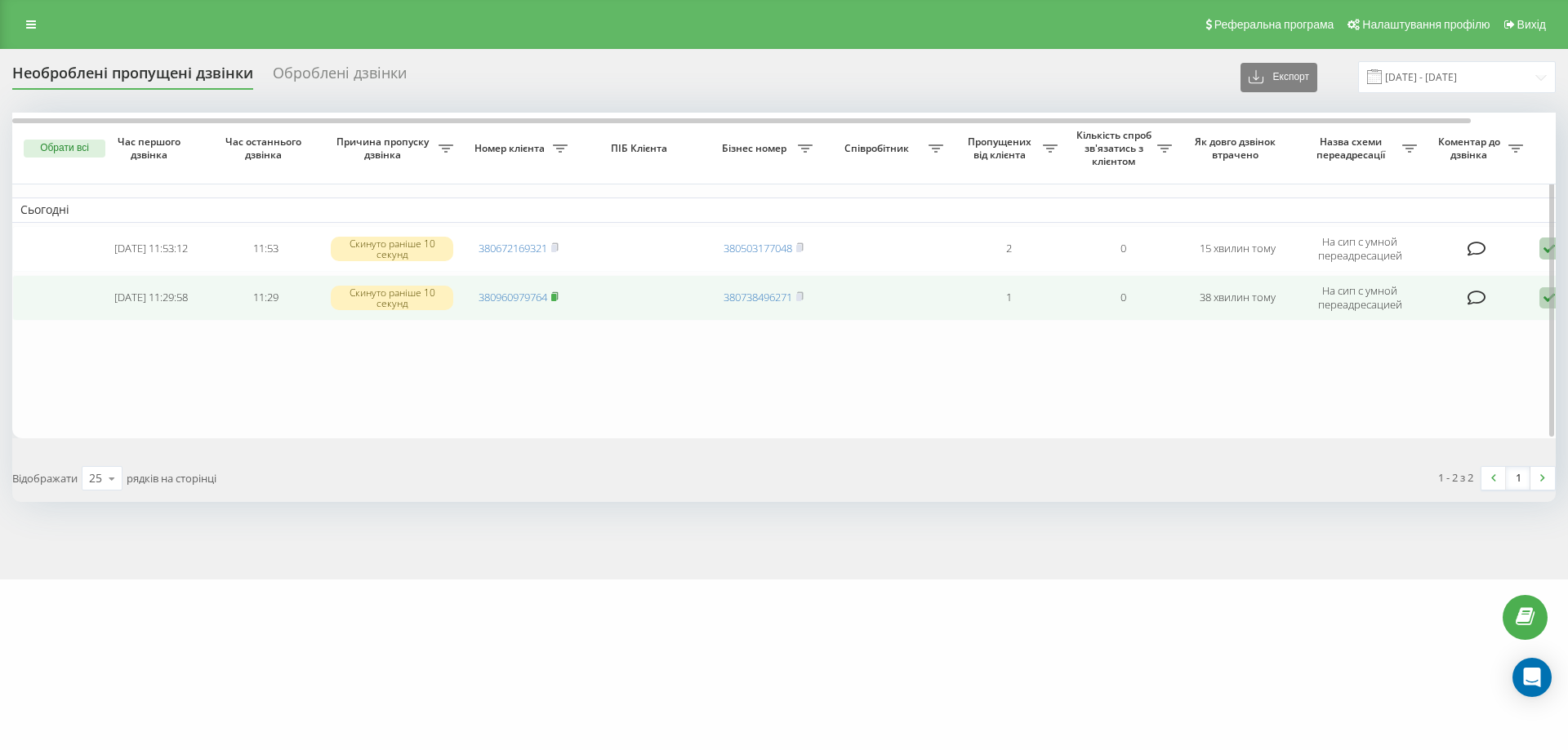
click at [558, 299] on icon at bounding box center [555, 296] width 7 height 10
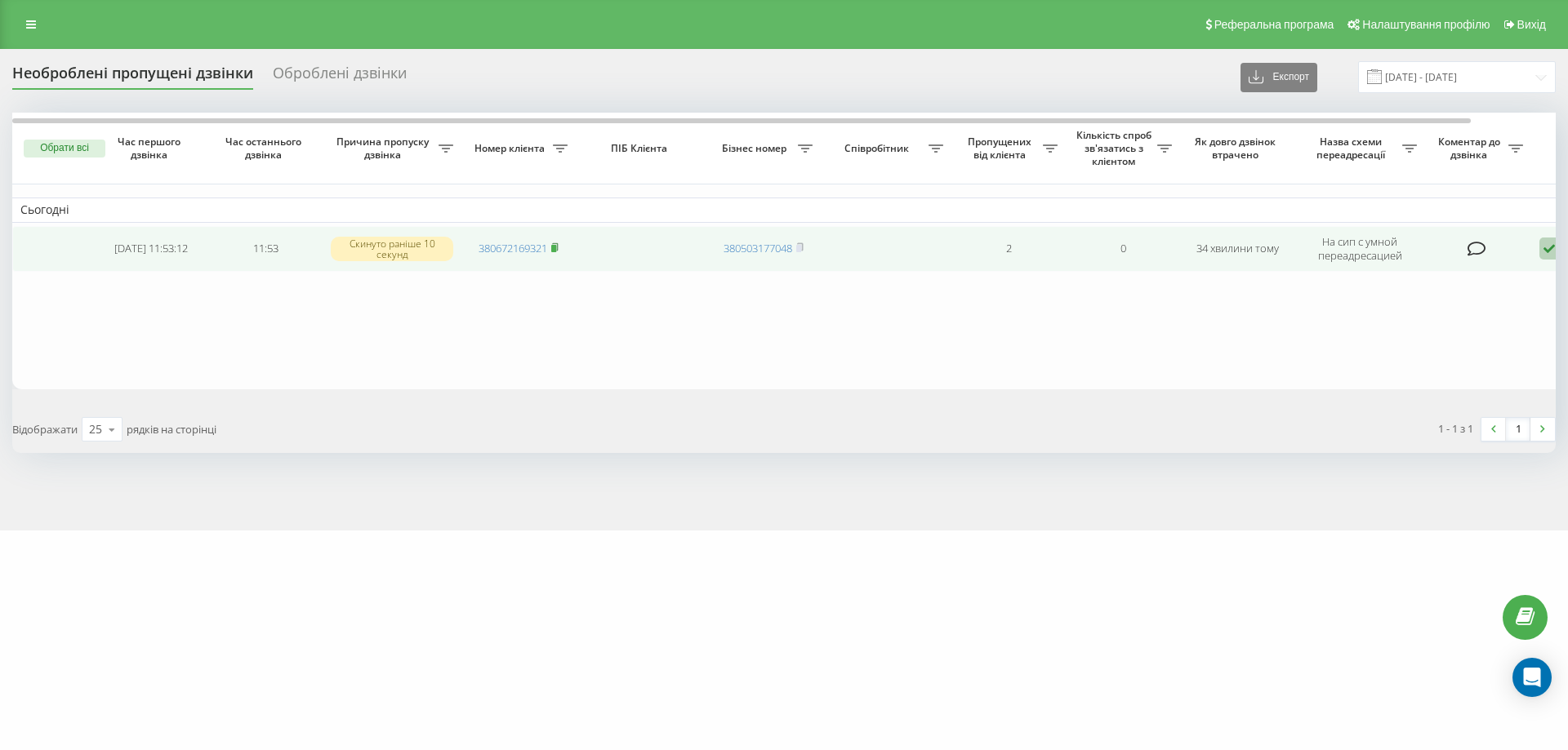
click at [555, 247] on rect at bounding box center [554, 249] width 5 height 7
click at [558, 249] on icon at bounding box center [555, 247] width 5 height 7
drag, startPoint x: 557, startPoint y: 248, endPoint x: 440, endPoint y: 638, distance: 407.2
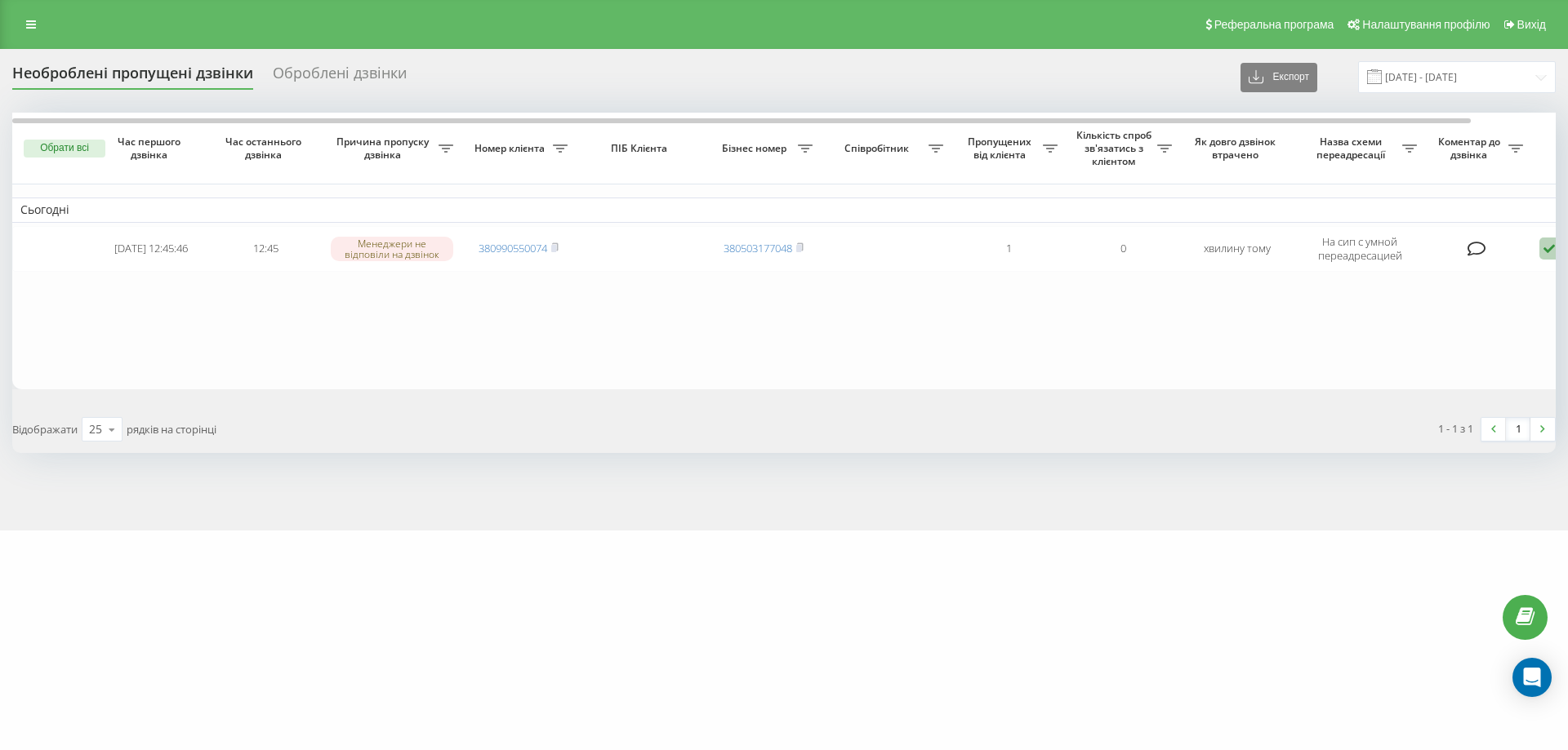
click at [556, 249] on rect at bounding box center [554, 249] width 5 height 7
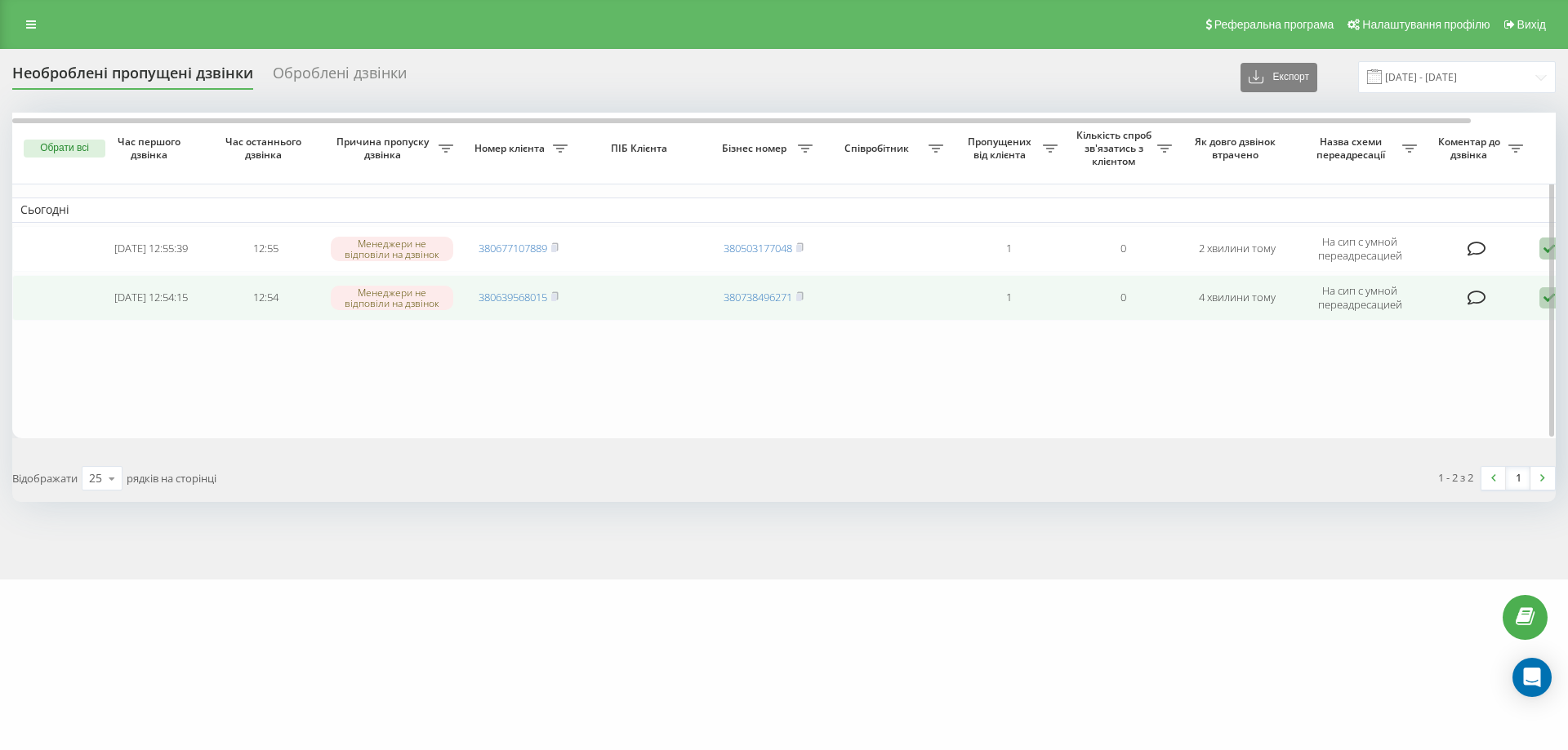
click at [561, 298] on td "380639568015" at bounding box center [519, 298] width 115 height 46
click at [558, 298] on icon at bounding box center [555, 296] width 7 height 10
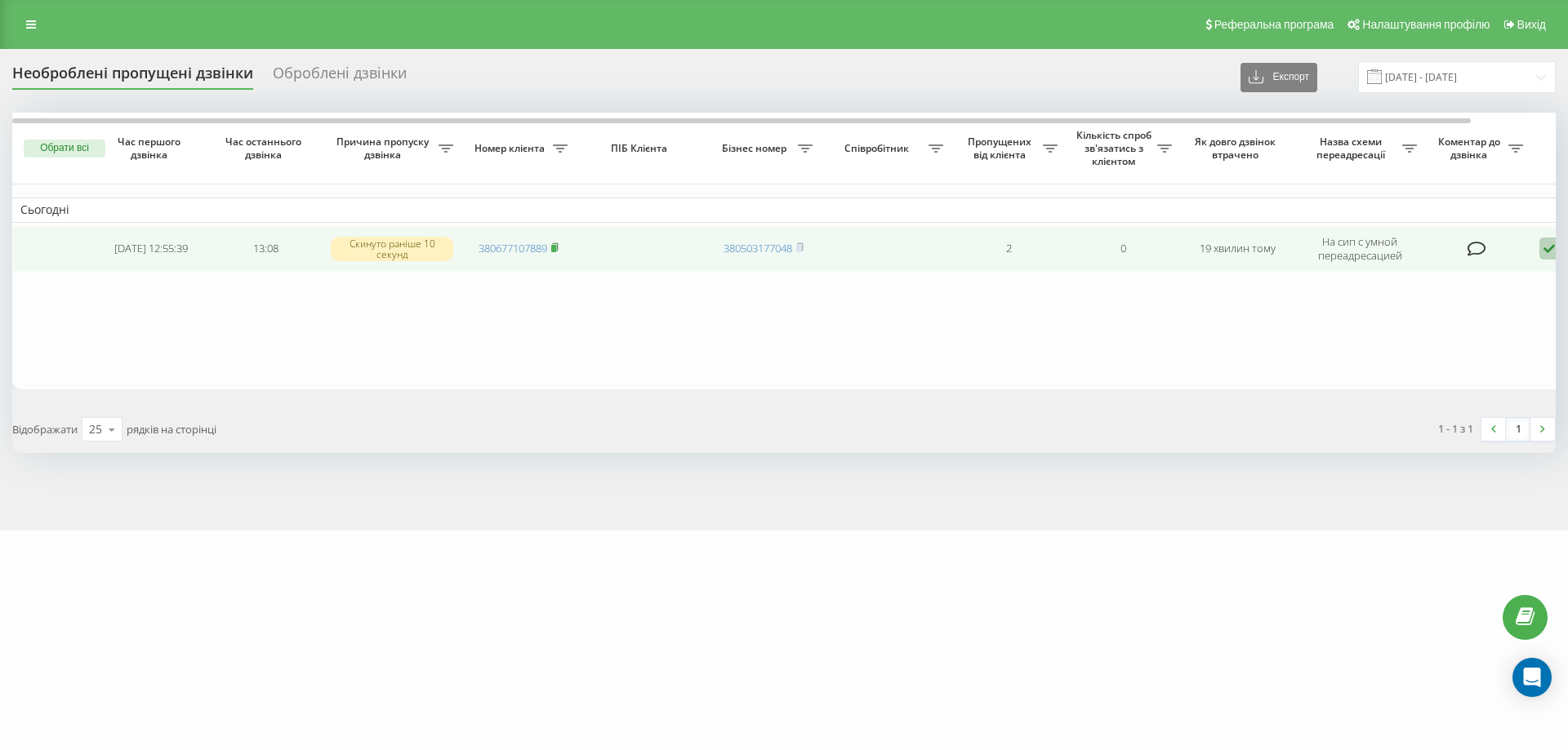
click at [556, 249] on rect at bounding box center [554, 249] width 5 height 7
